Goal: Check status: Check status

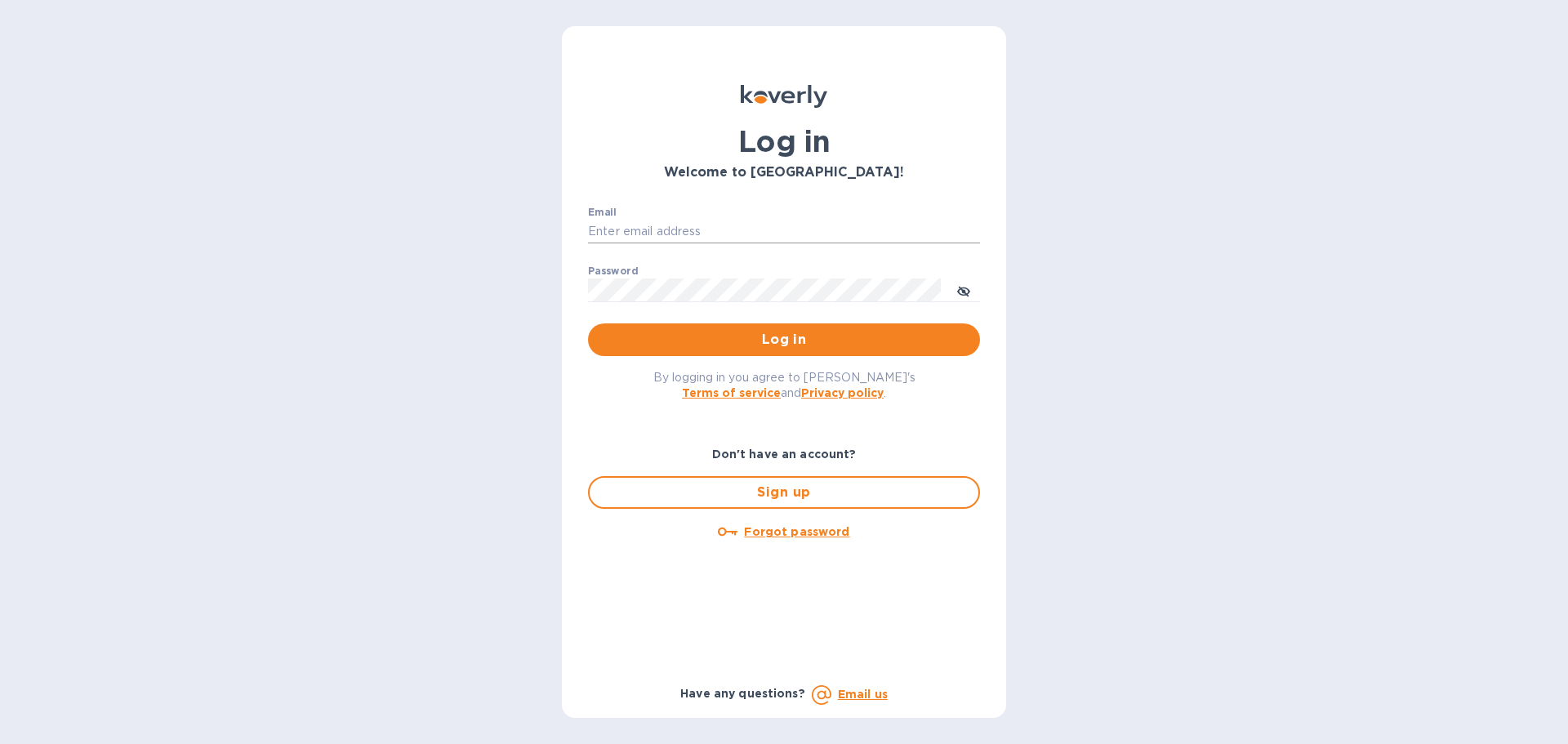
click at [747, 228] on input "Email" at bounding box center [784, 232] width 392 height 24
type input "[EMAIL_ADDRESS][DOMAIN_NAME]"
click at [588, 323] on button "Log in" at bounding box center [784, 339] width 392 height 32
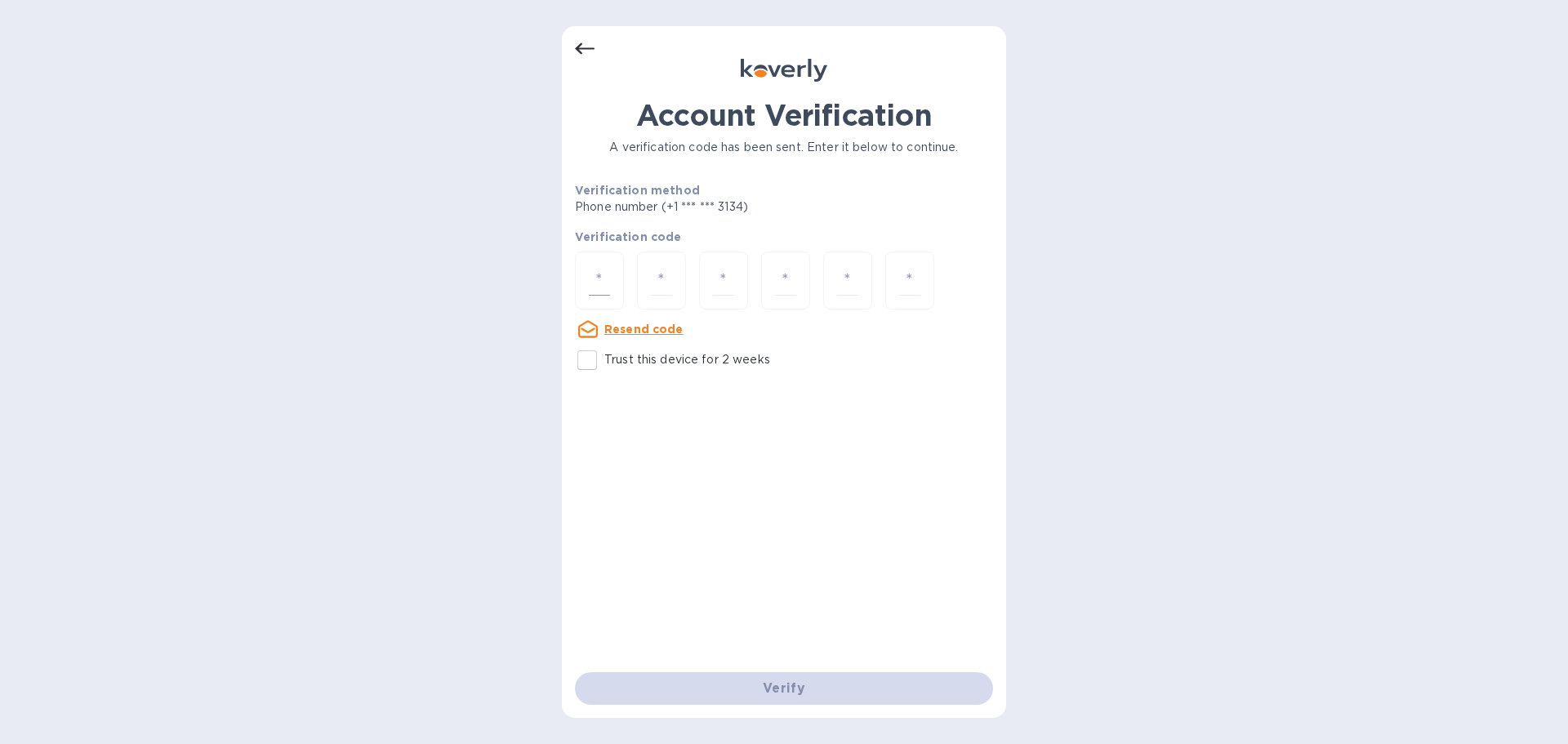
click at [611, 268] on div at bounding box center [599, 281] width 49 height 58
type input "6"
type input "5"
type input "6"
type input "3"
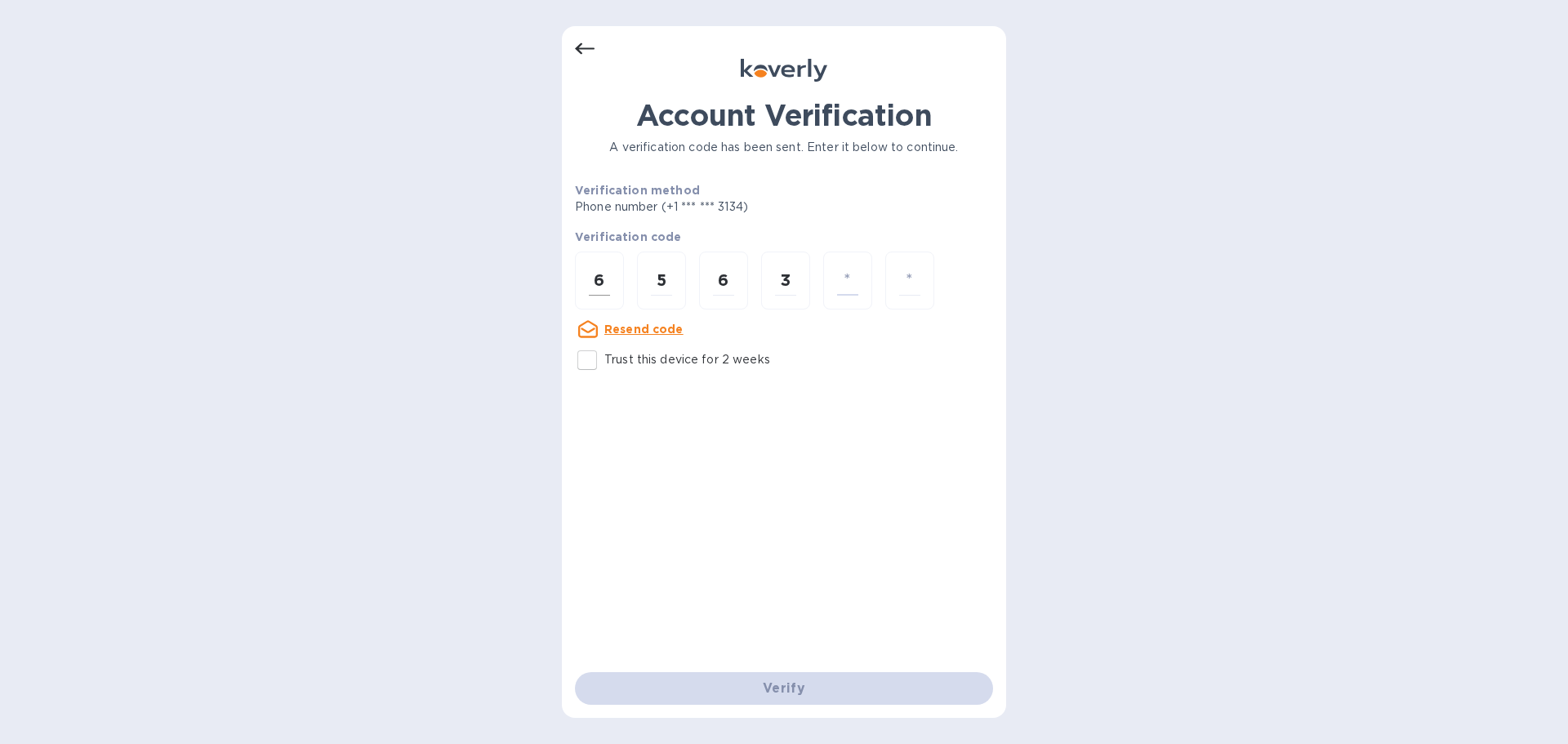
type input "2"
type input "3"
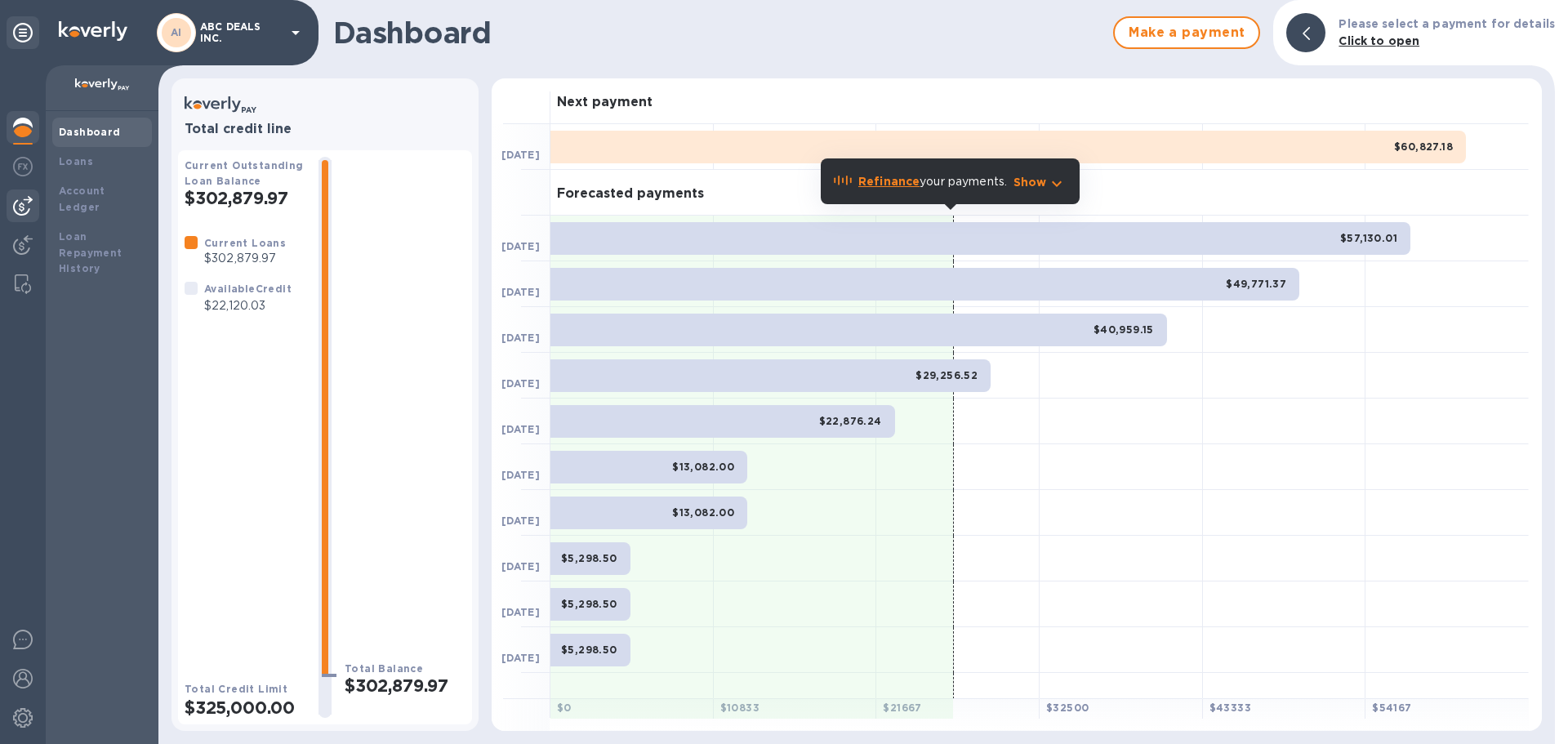
click at [17, 202] on img at bounding box center [23, 206] width 19 height 19
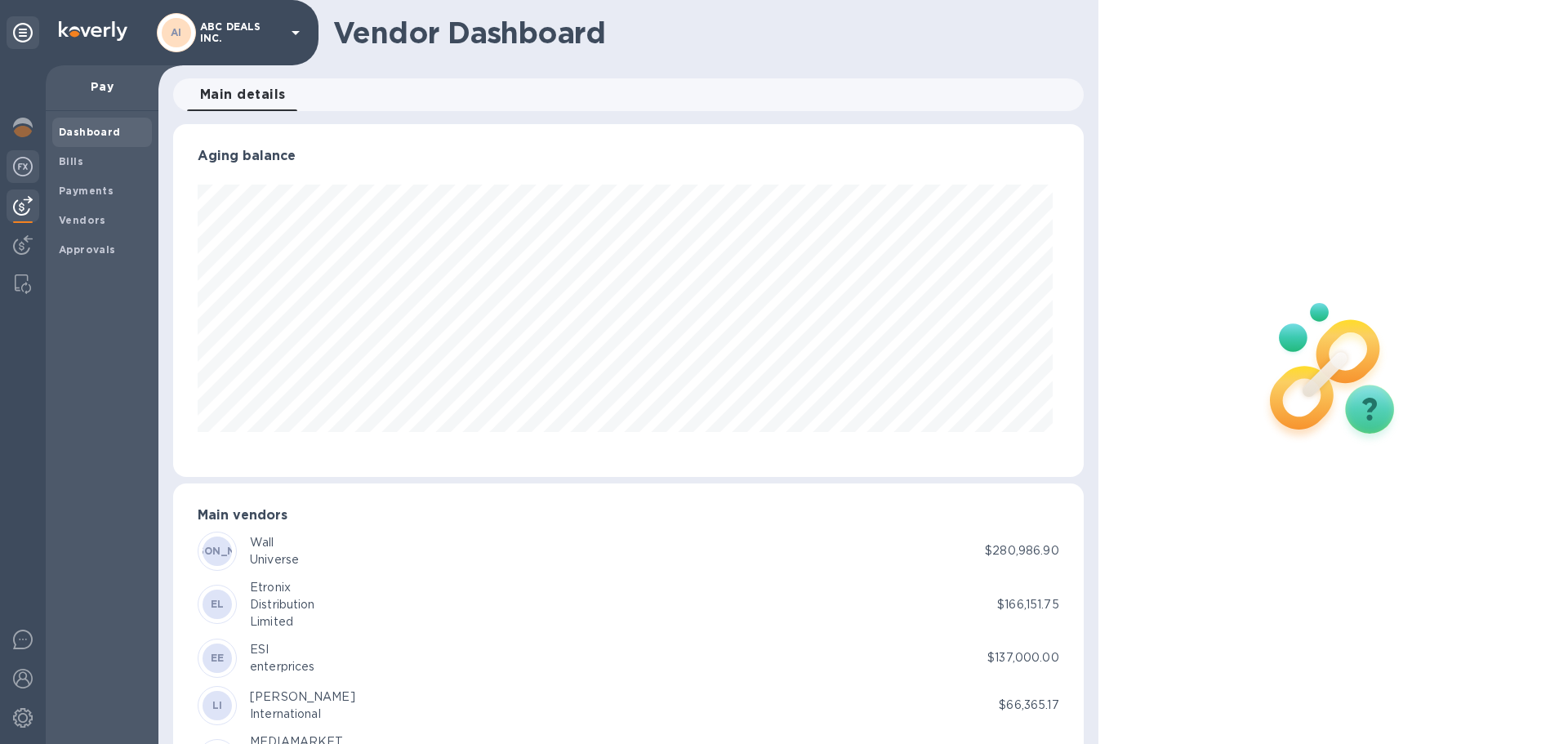
scroll to position [353, 903]
click at [69, 188] on b "Payments" at bounding box center [85, 191] width 55 height 12
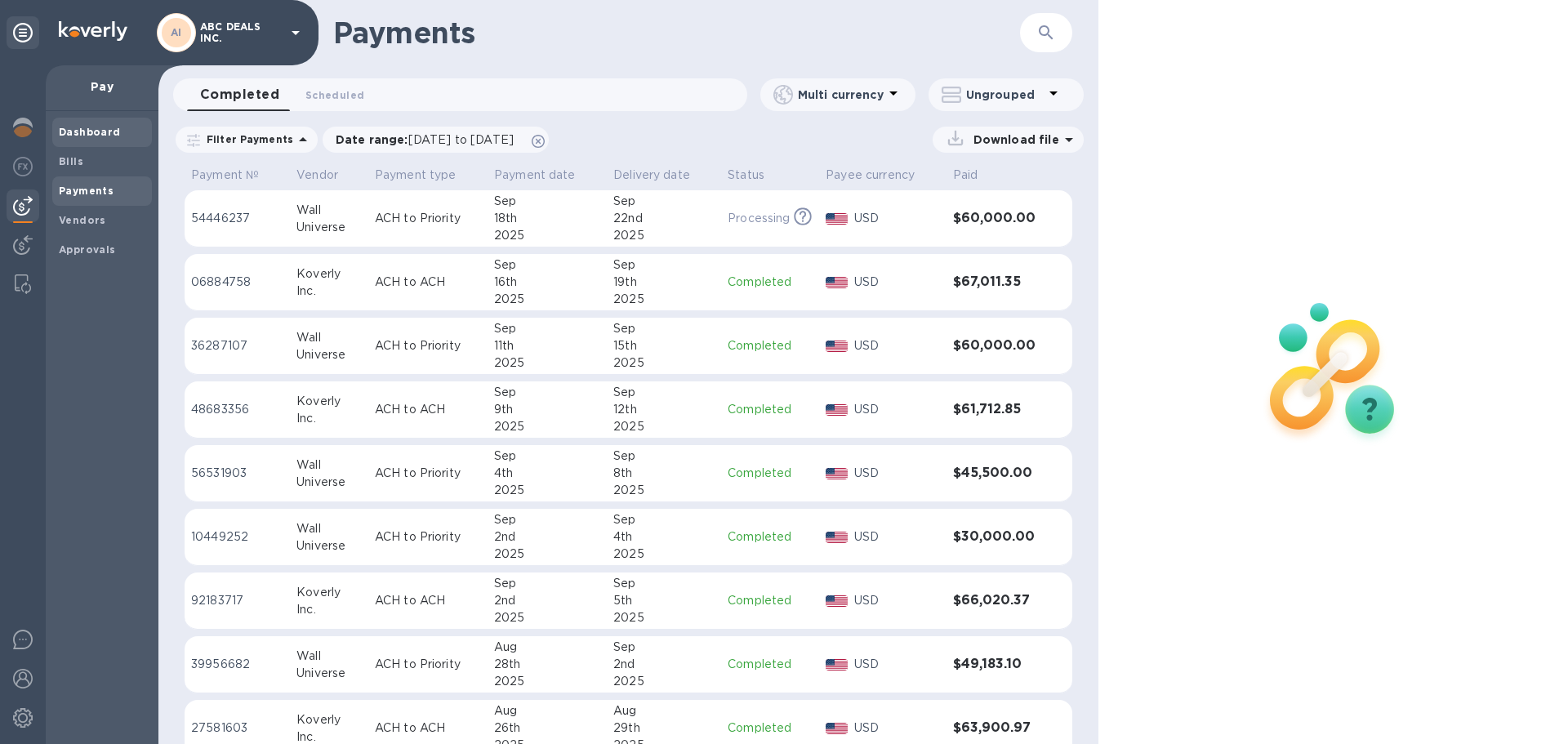
click at [108, 129] on b "Dashboard" at bounding box center [89, 132] width 62 height 12
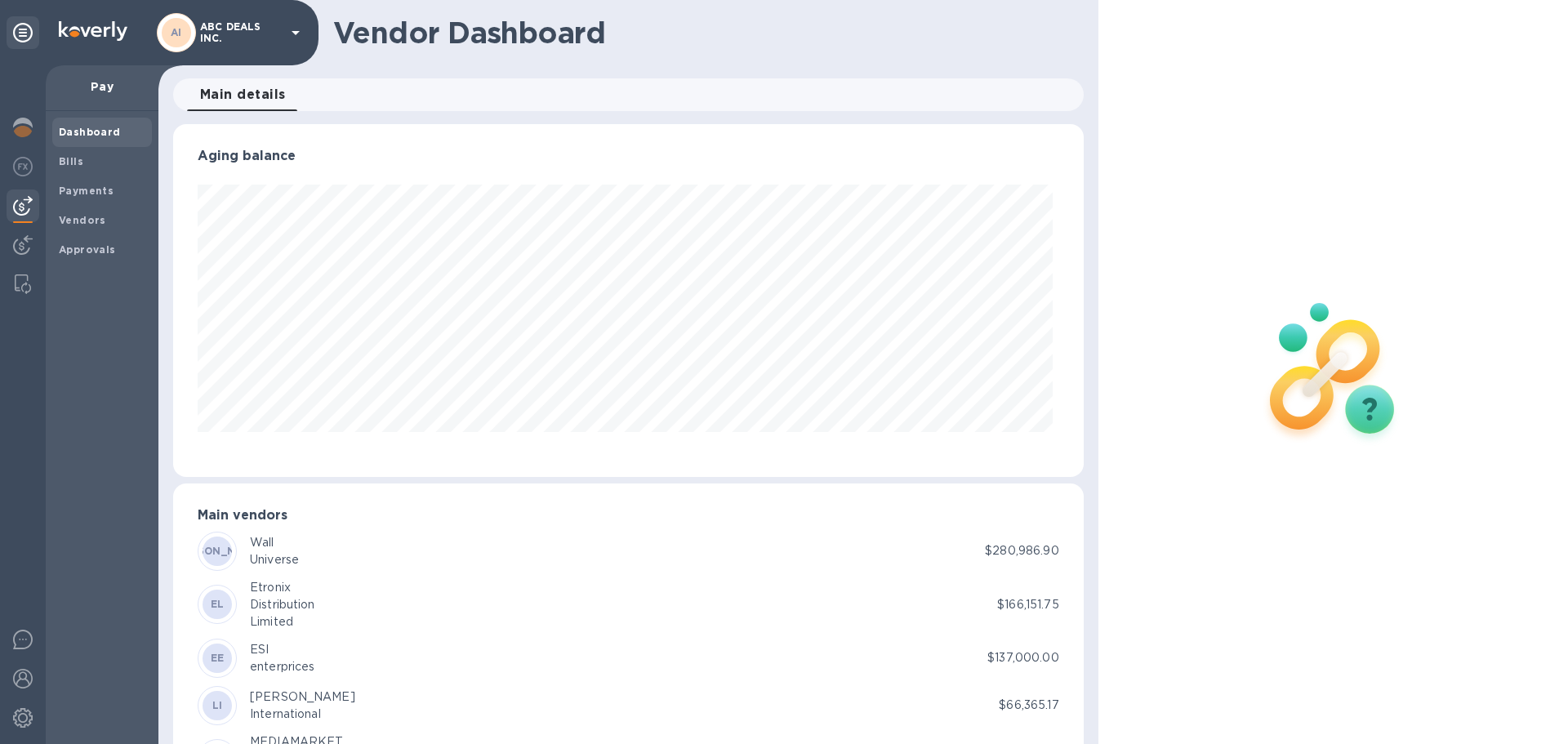
scroll to position [353, 903]
click at [64, 153] on span "Bills" at bounding box center [71, 161] width 24 height 17
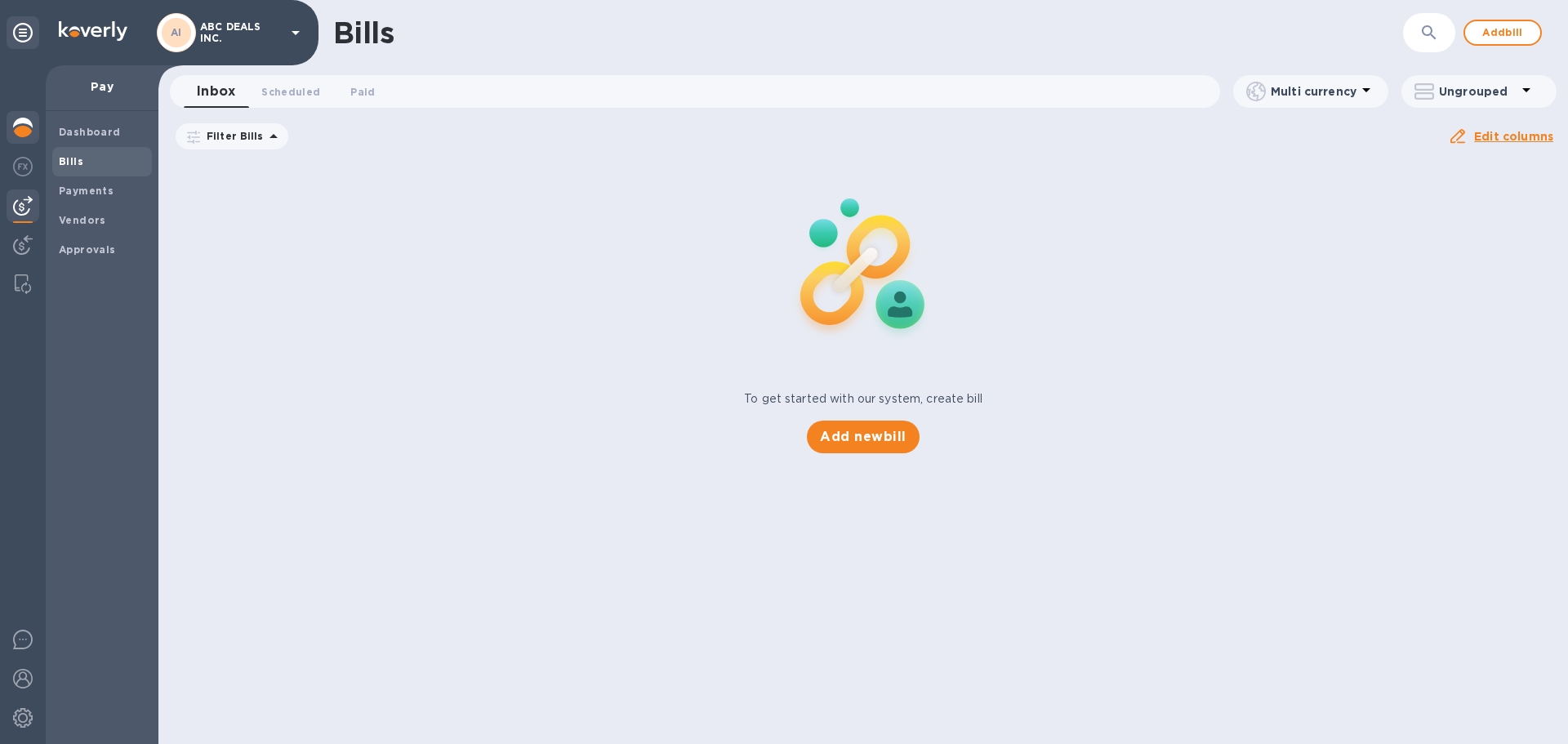
click at [10, 121] on div at bounding box center [22, 128] width 32 height 36
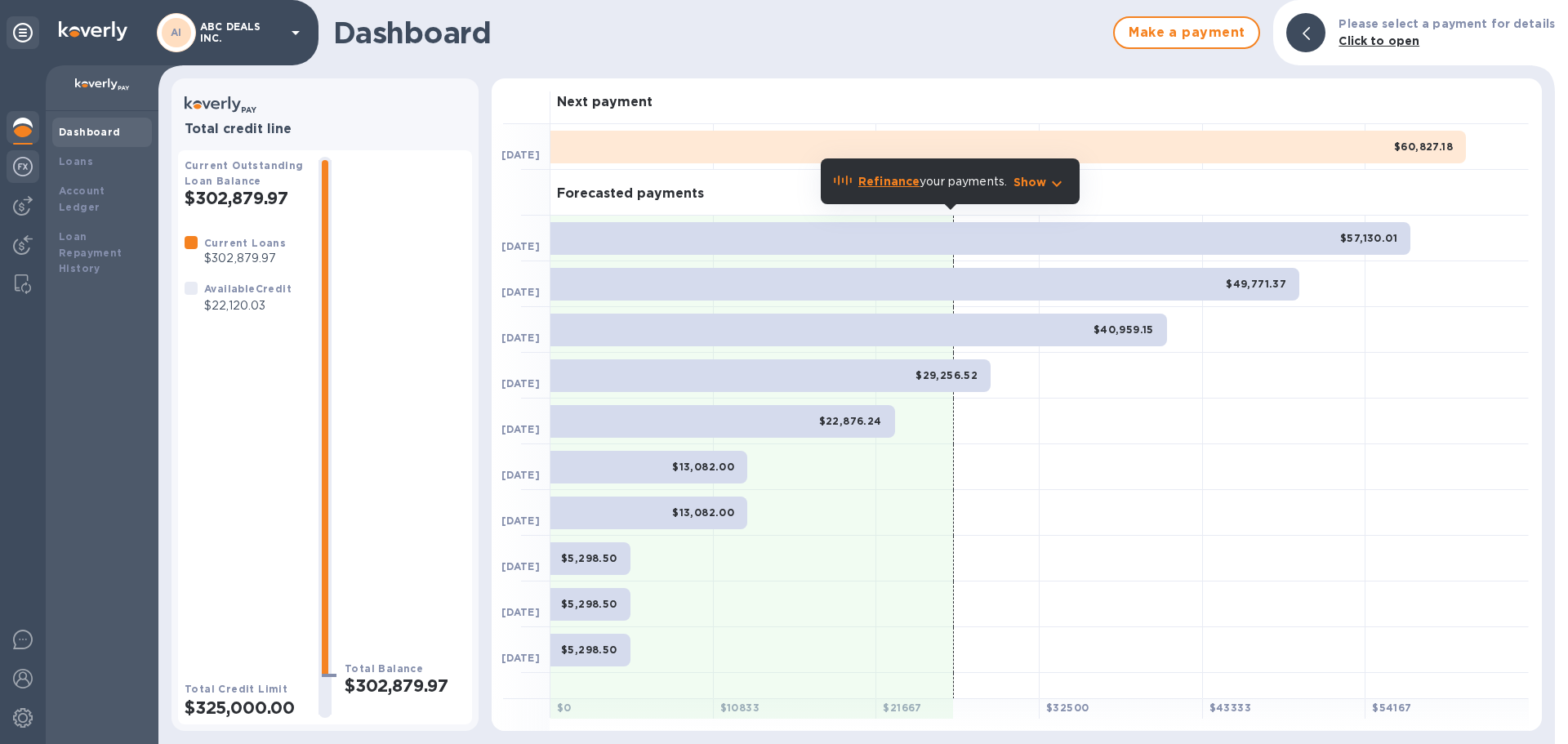
click at [30, 185] on div at bounding box center [22, 167] width 32 height 36
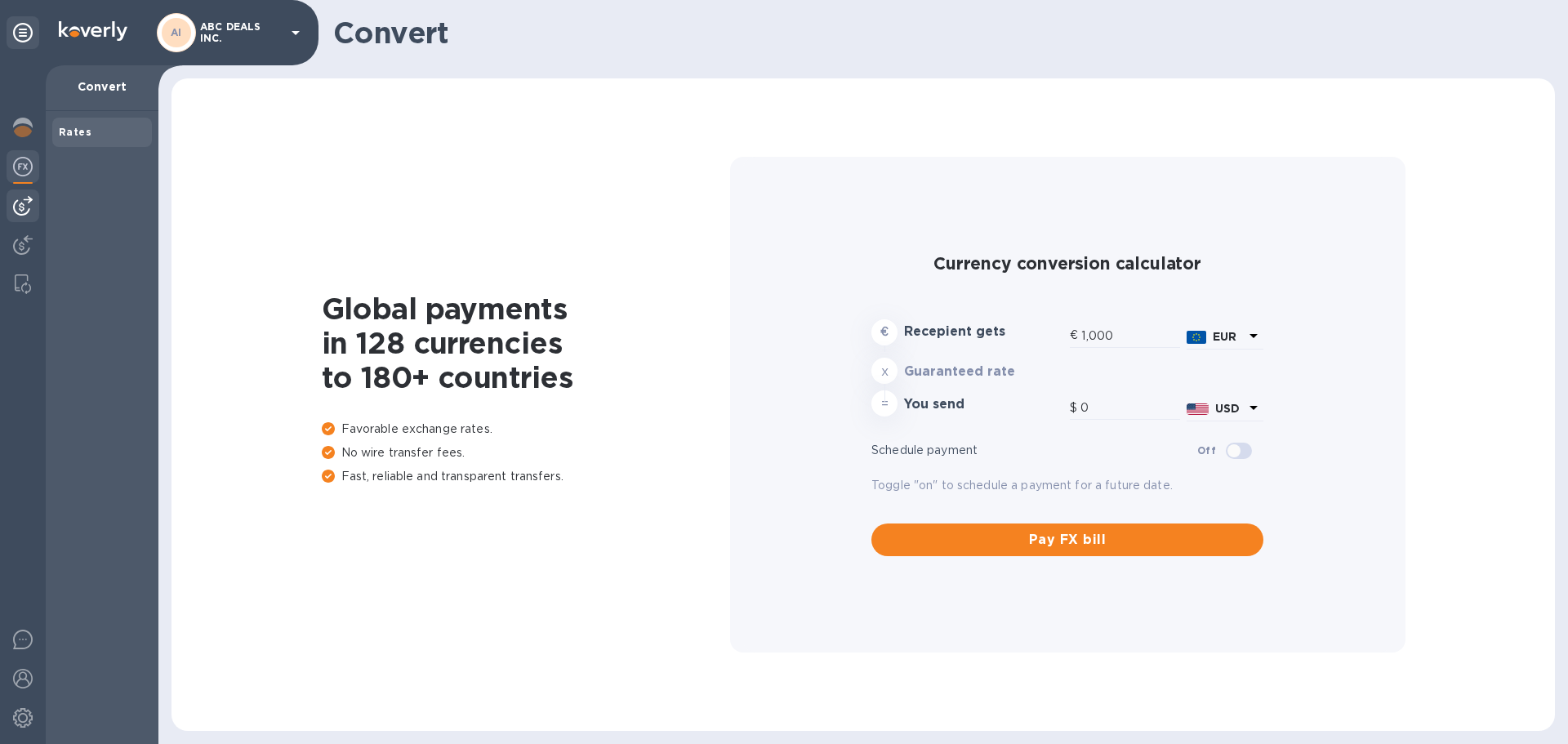
click at [22, 200] on img at bounding box center [23, 206] width 19 height 19
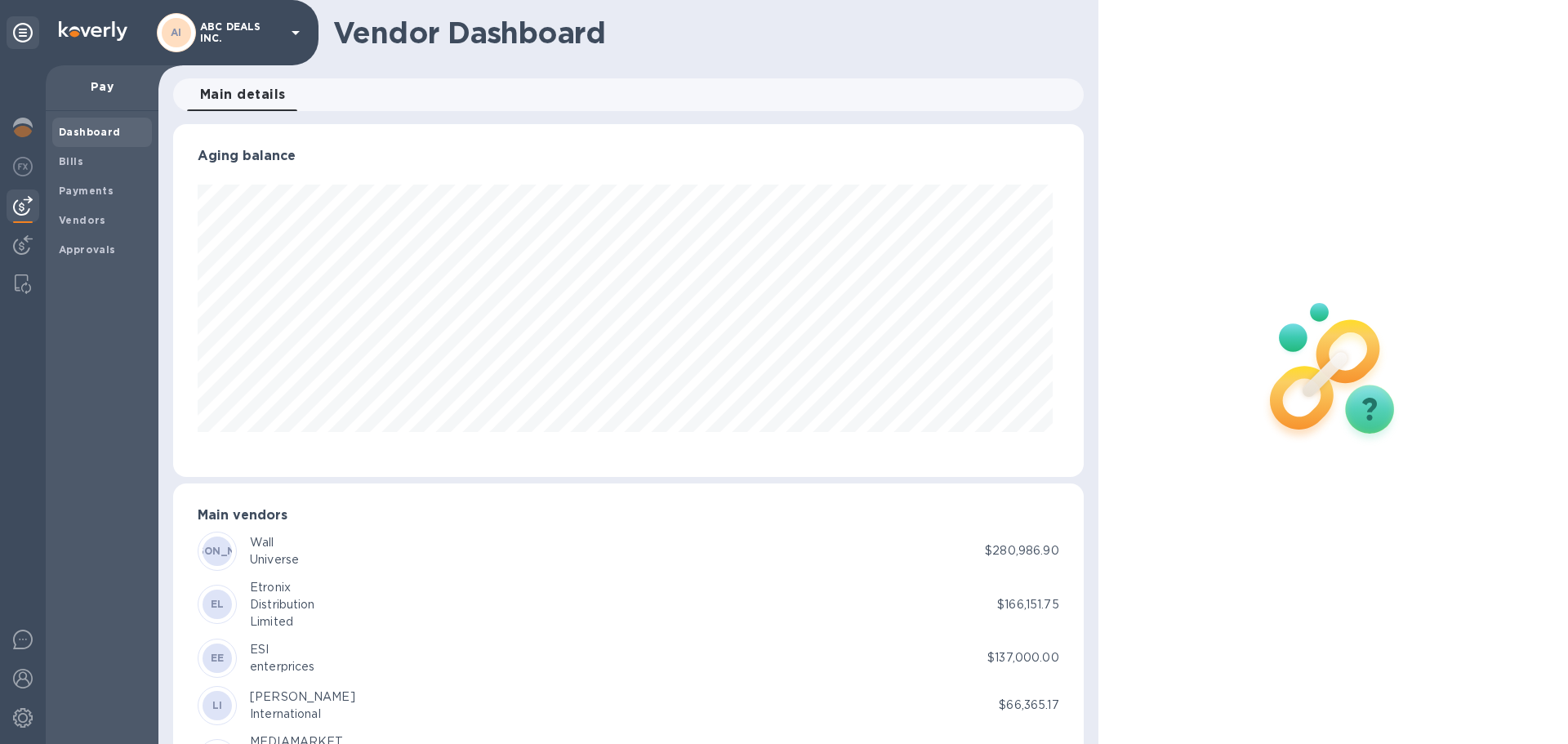
scroll to position [353, 903]
click at [19, 234] on div at bounding box center [22, 246] width 32 height 36
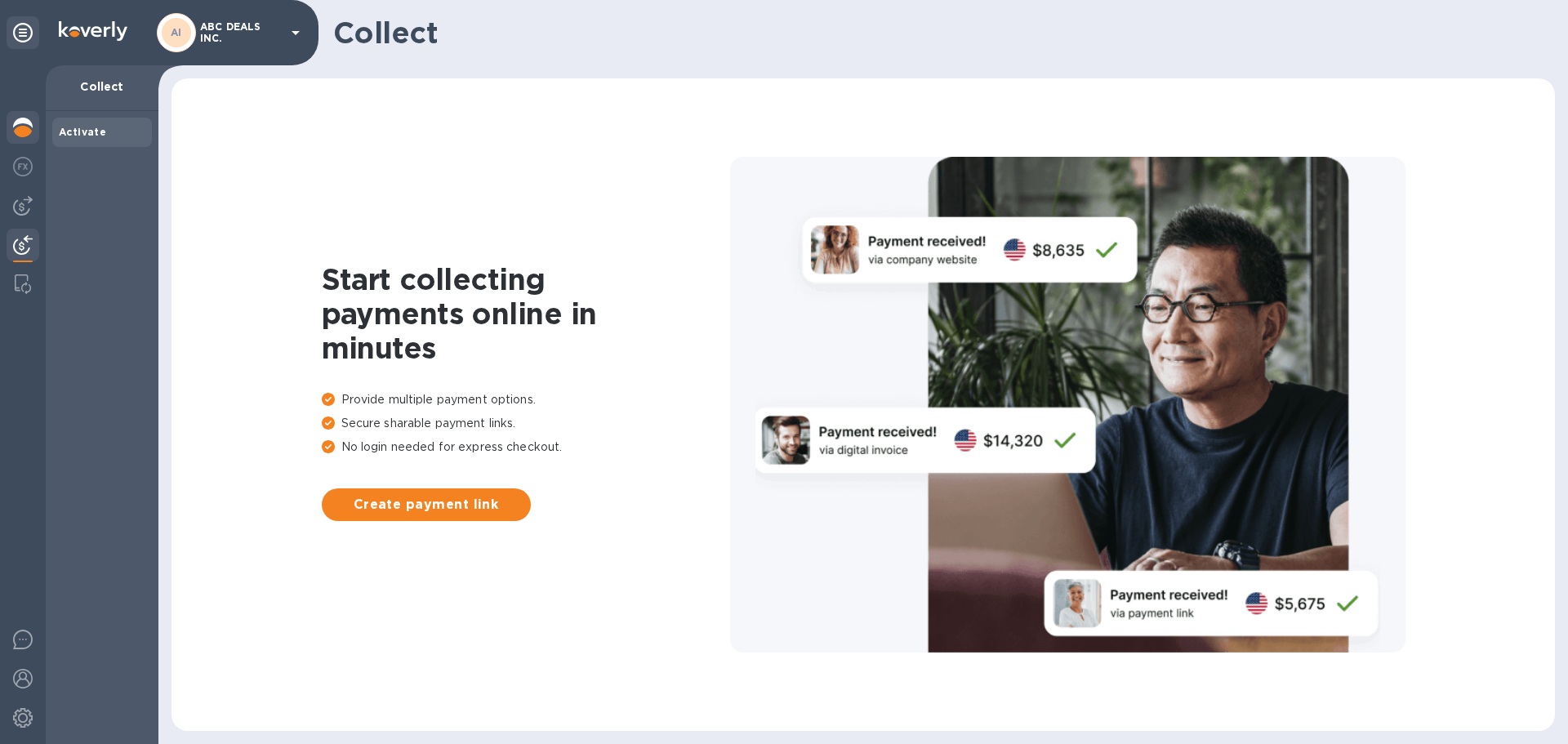
click at [26, 132] on img at bounding box center [23, 127] width 19 height 19
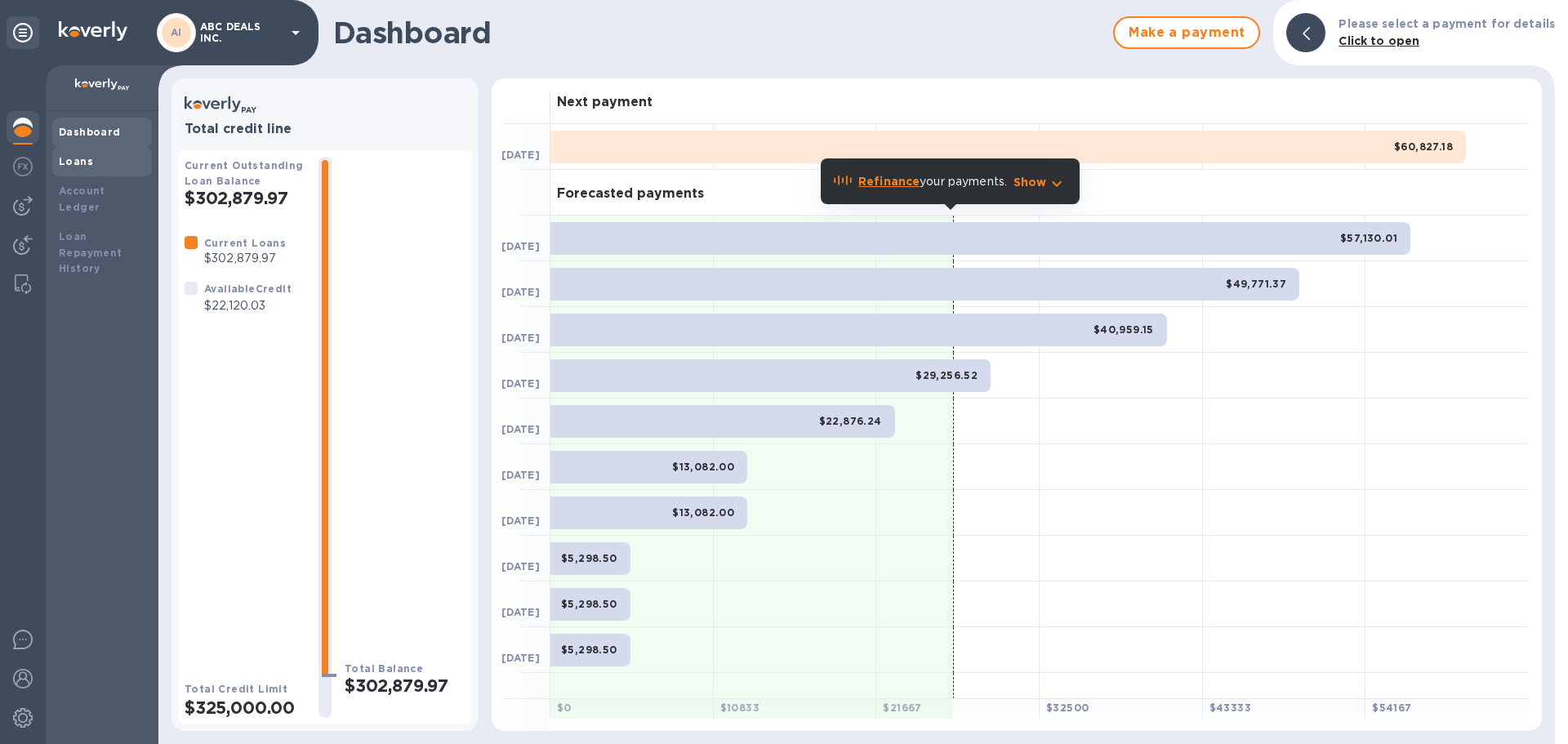
click at [85, 168] on div "Loans" at bounding box center [101, 161] width 86 height 17
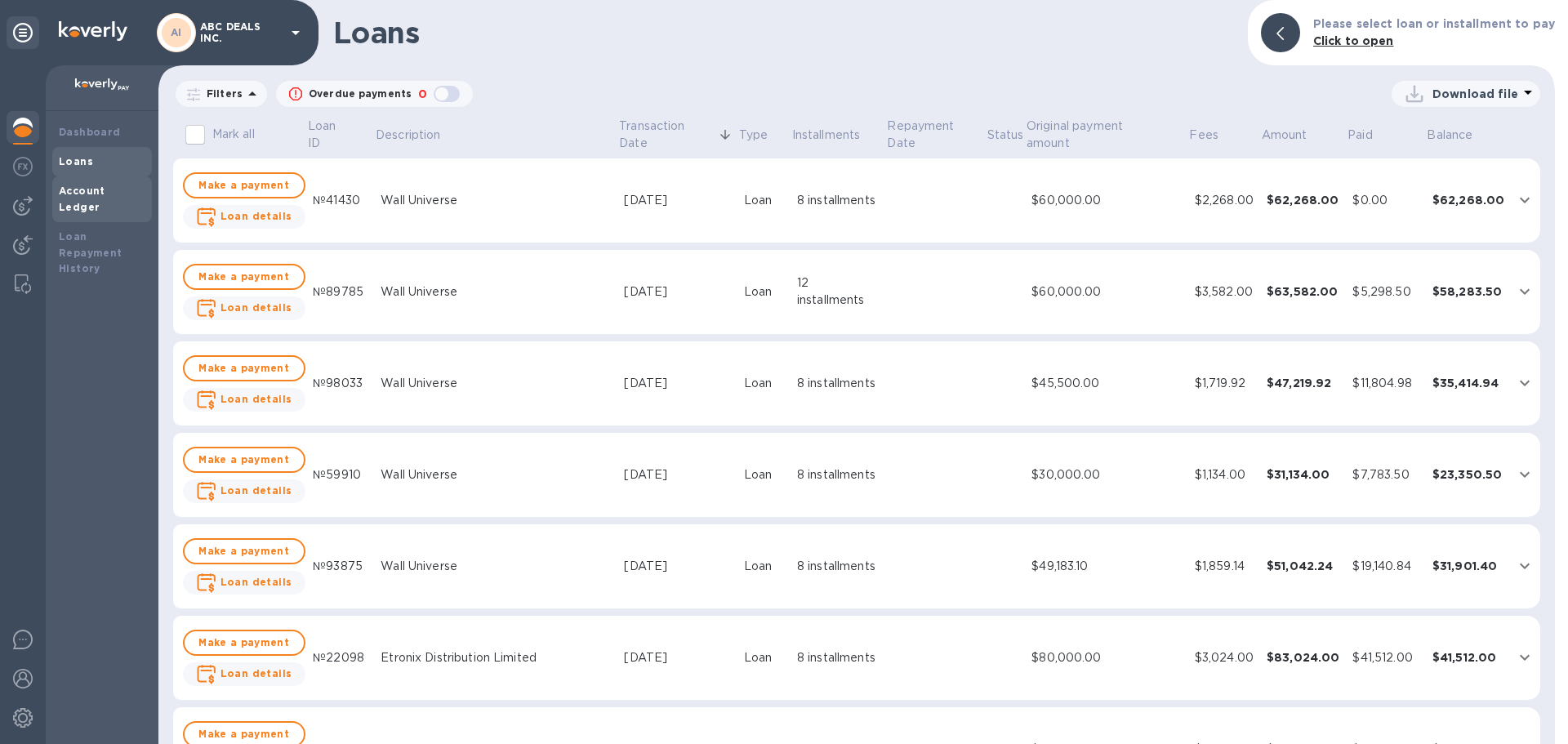
click at [85, 187] on b "Account Ledger" at bounding box center [81, 199] width 46 height 29
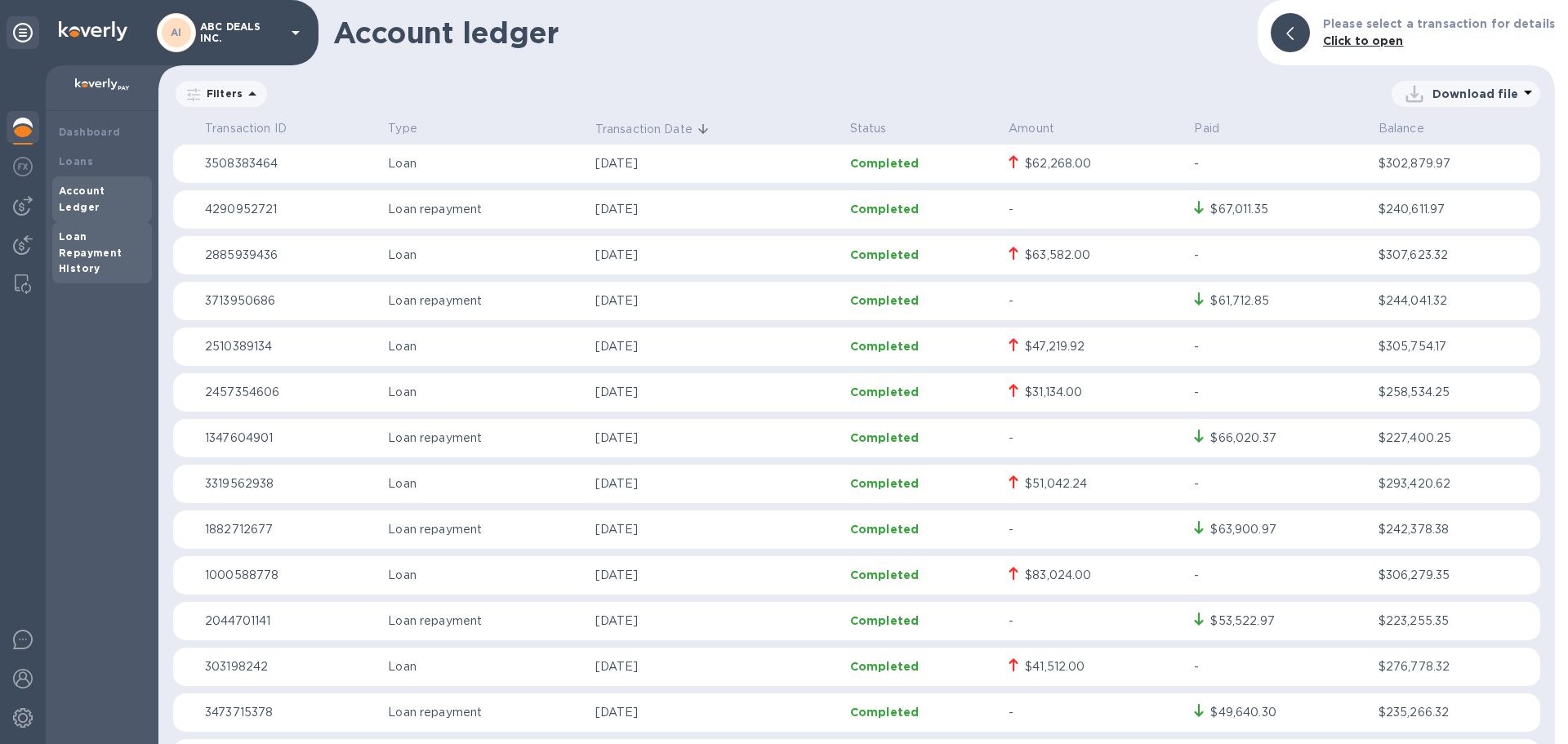
click at [92, 231] on b "Loan Repayment History" at bounding box center [90, 253] width 64 height 45
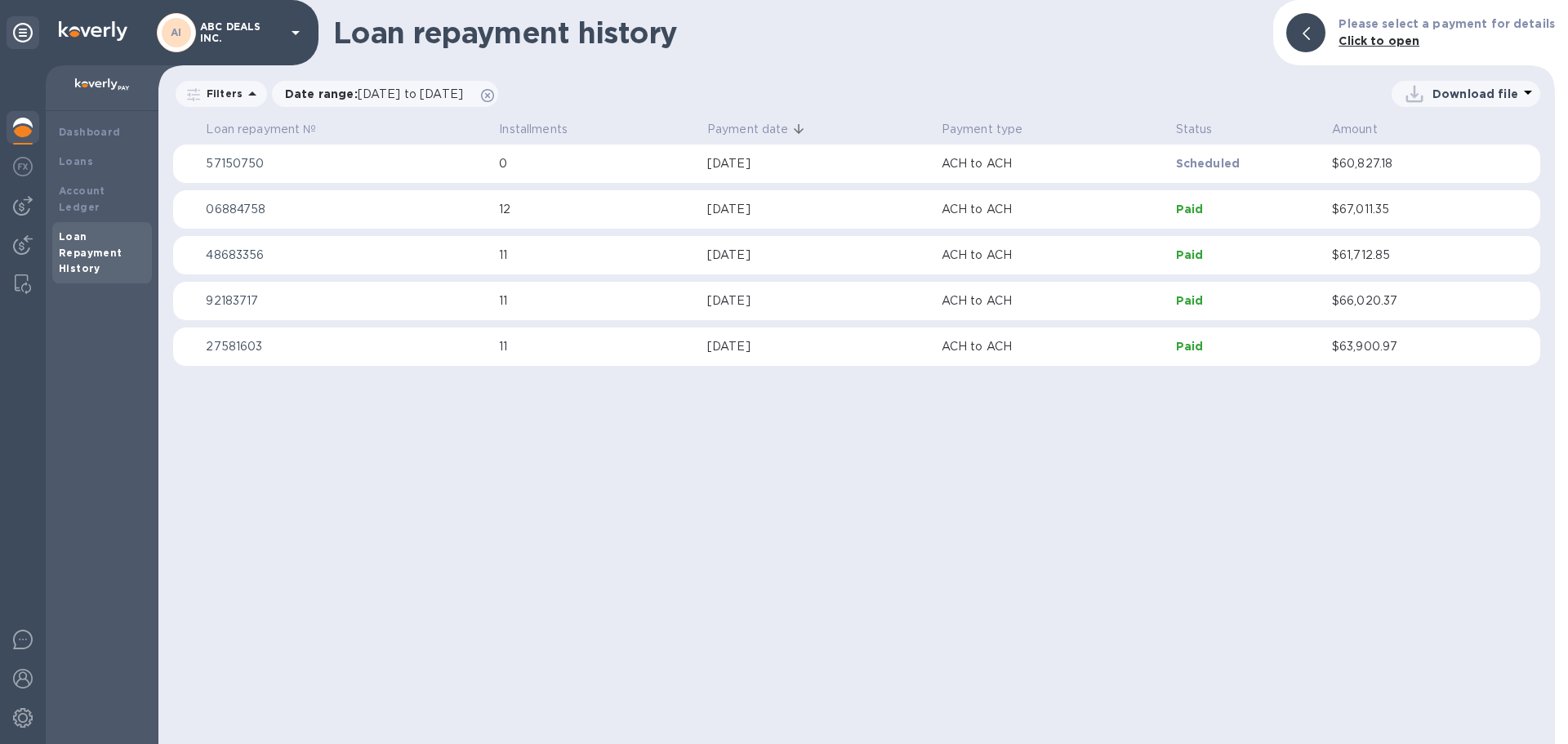
click at [982, 166] on p "ACH to ACH" at bounding box center [1052, 164] width 221 height 17
